Goal: Complete application form

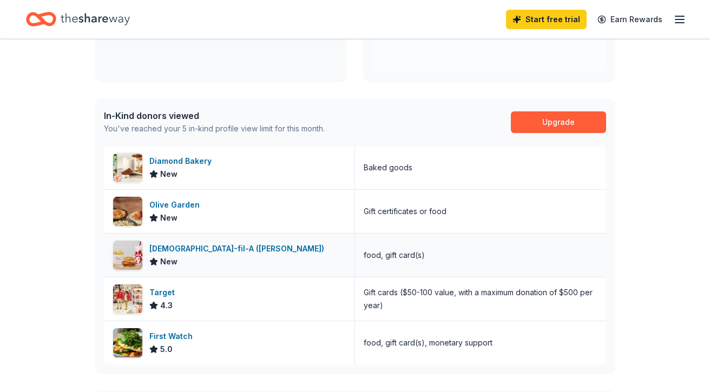
scroll to position [249, 0]
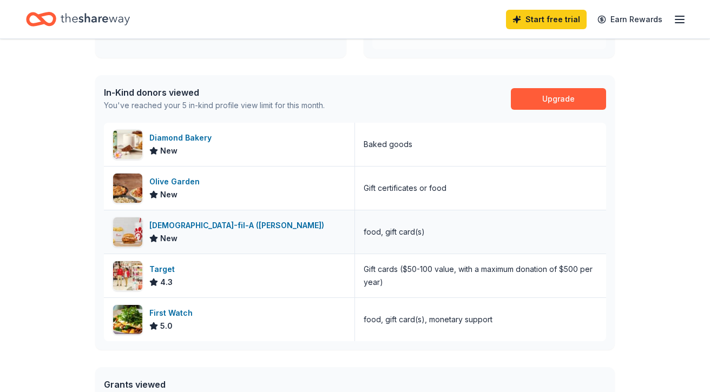
click at [196, 223] on div "[DEMOGRAPHIC_DATA]-fil-A ([PERSON_NAME])" at bounding box center [238, 225] width 179 height 13
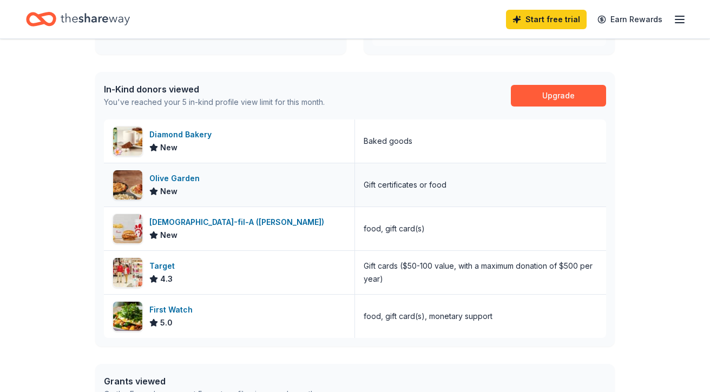
scroll to position [251, 0]
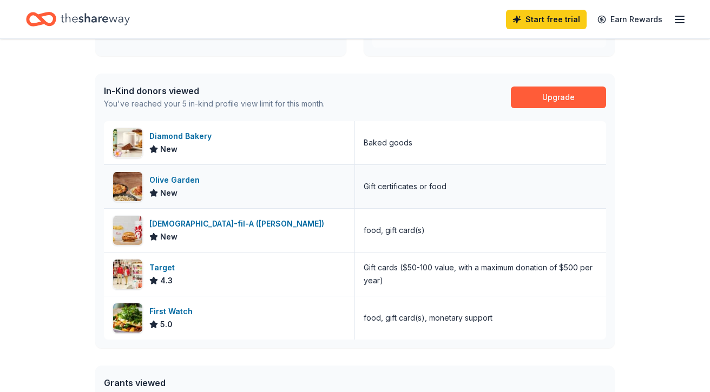
click at [188, 184] on div "Olive Garden" at bounding box center [176, 180] width 55 height 13
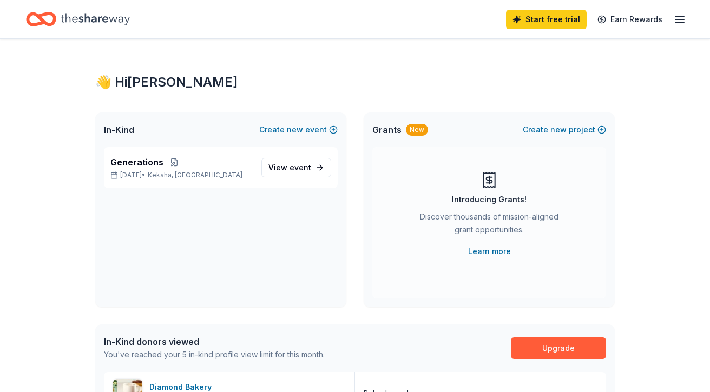
scroll to position [0, 0]
click at [679, 21] on icon "button" at bounding box center [679, 19] width 13 height 13
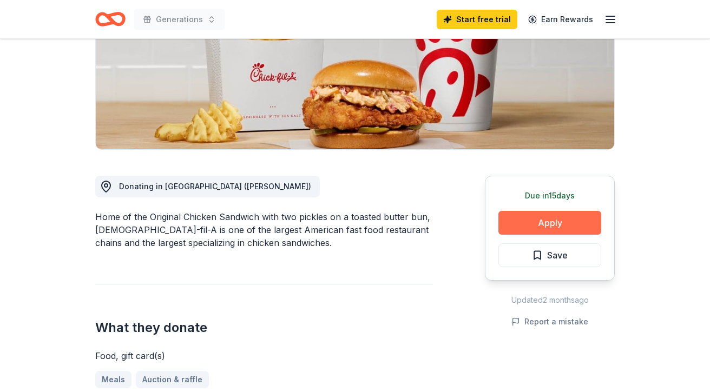
scroll to position [57, 0]
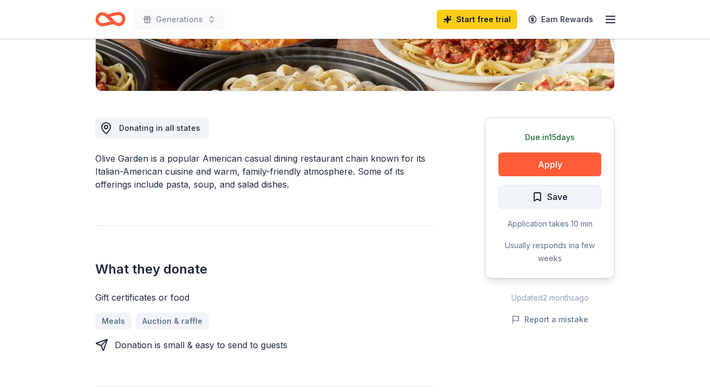
scroll to position [237, 0]
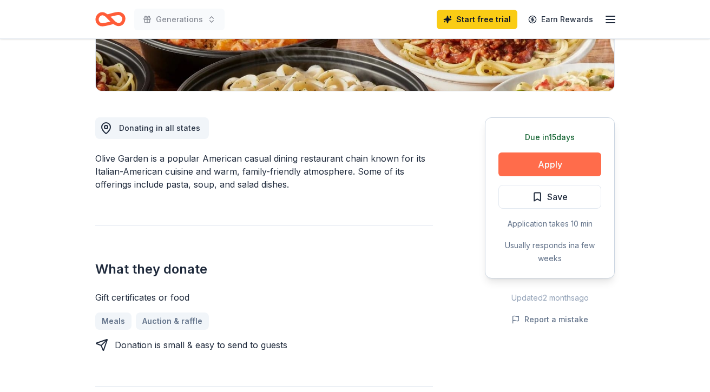
click at [521, 168] on button "Apply" at bounding box center [549, 165] width 103 height 24
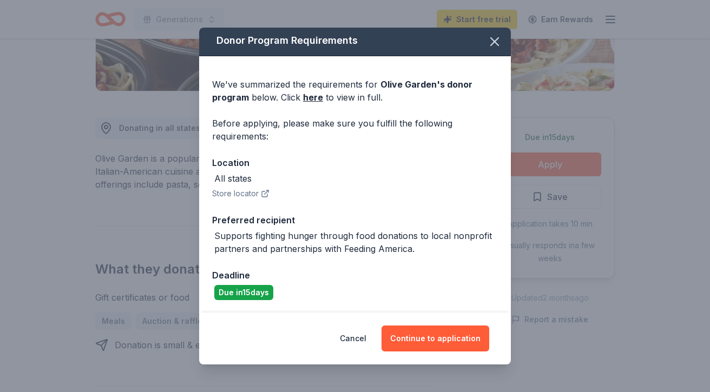
scroll to position [2, 0]
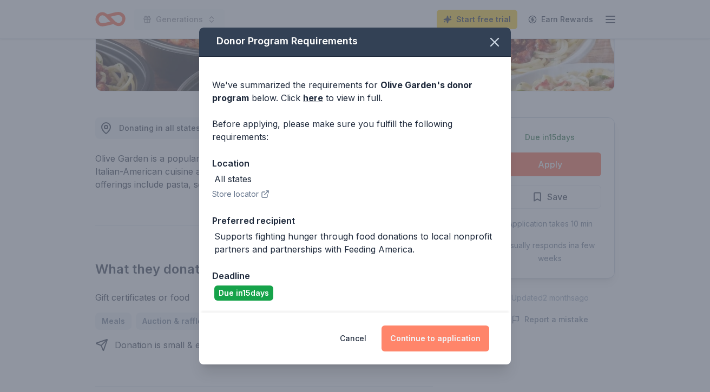
click at [423, 334] on button "Continue to application" at bounding box center [435, 339] width 108 height 26
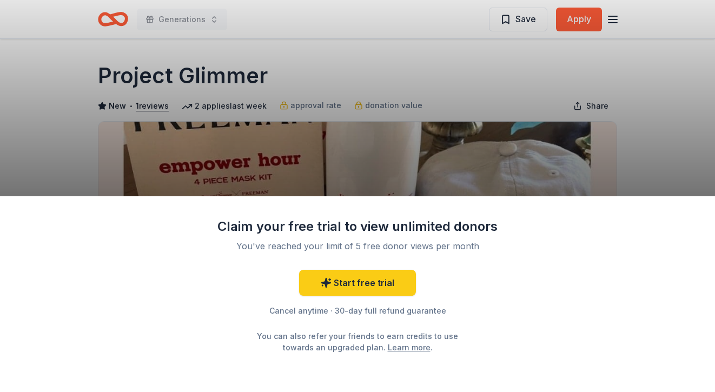
scroll to position [2, 0]
